Goal: Communication & Community: Answer question/provide support

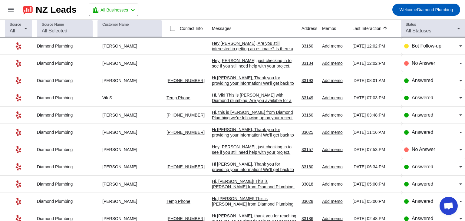
click at [279, 9] on mat-toolbar-row "menu NZ Leads location_city All Businesses chevron_left Welcome Diamond Plumbing" at bounding box center [232, 9] width 465 height 19
click at [240, 64] on div "Hey [PERSON_NAME], just checking in to see if you still need help with your pro…" at bounding box center [254, 71] width 85 height 27
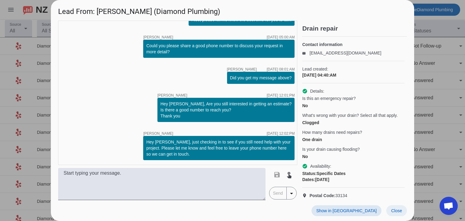
click at [396, 212] on span "Close" at bounding box center [396, 210] width 11 height 5
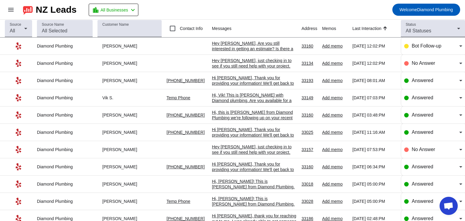
click at [247, 63] on div "Hey [PERSON_NAME], just checking in to see if you still need help with your pro…" at bounding box center [254, 71] width 85 height 27
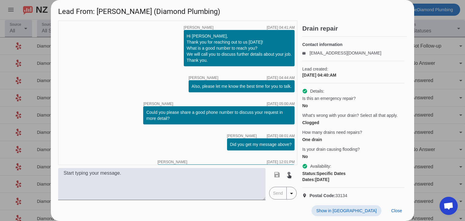
scroll to position [67, 0]
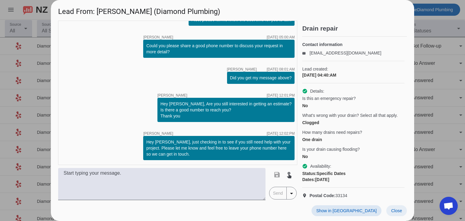
click at [396, 209] on span "Close" at bounding box center [396, 210] width 11 height 5
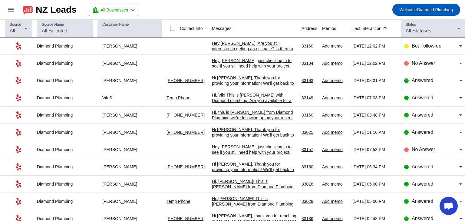
click at [234, 47] on div "Hey [PERSON_NAME], Are you still interested in getting an estimate? Is there a …" at bounding box center [254, 49] width 85 height 16
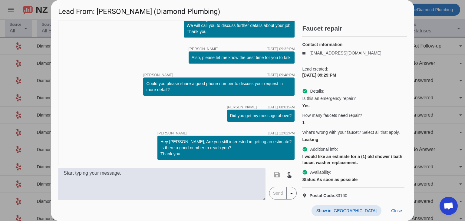
scroll to position [0, 0]
click at [393, 213] on span at bounding box center [396, 210] width 21 height 11
